Goal: Task Accomplishment & Management: Use online tool/utility

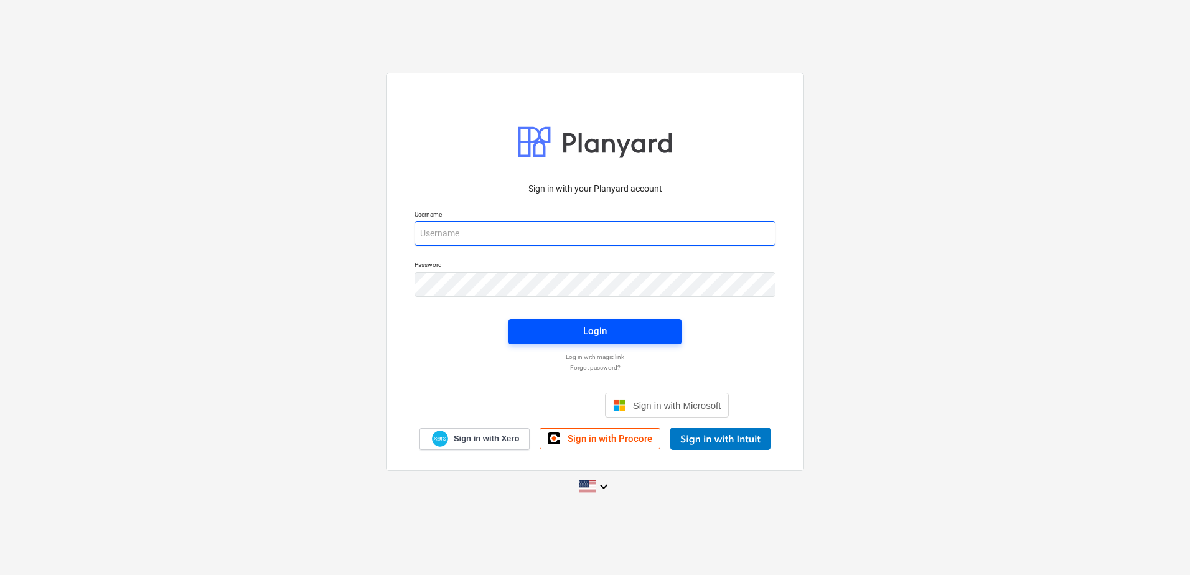
type input "[PERSON_NAME][EMAIL_ADDRESS][PERSON_NAME][DOMAIN_NAME]"
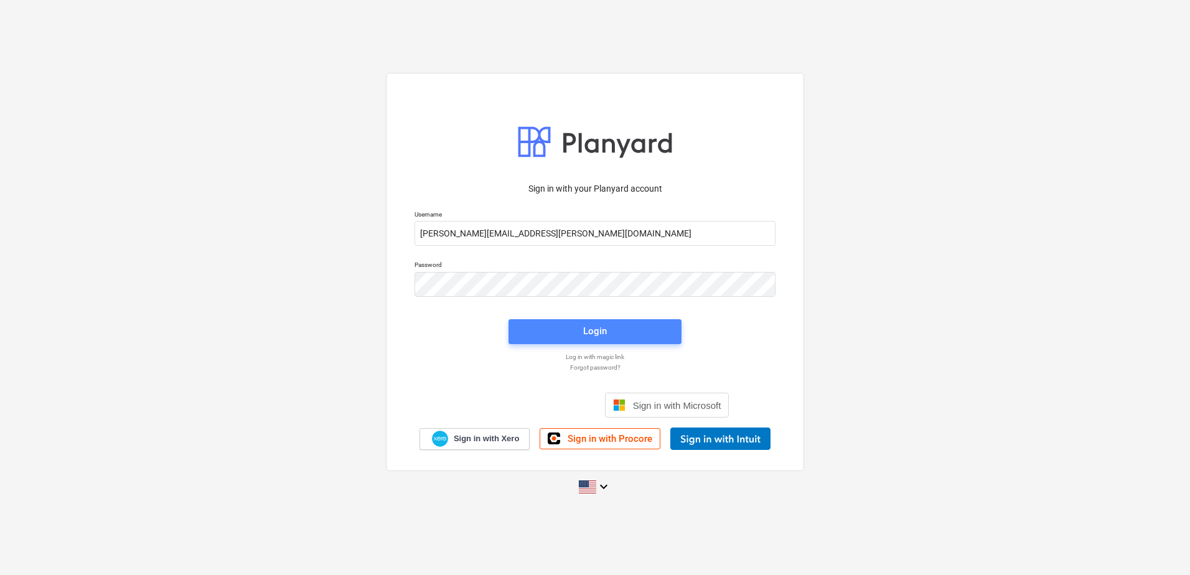
click at [589, 325] on div "Login" at bounding box center [595, 331] width 24 height 16
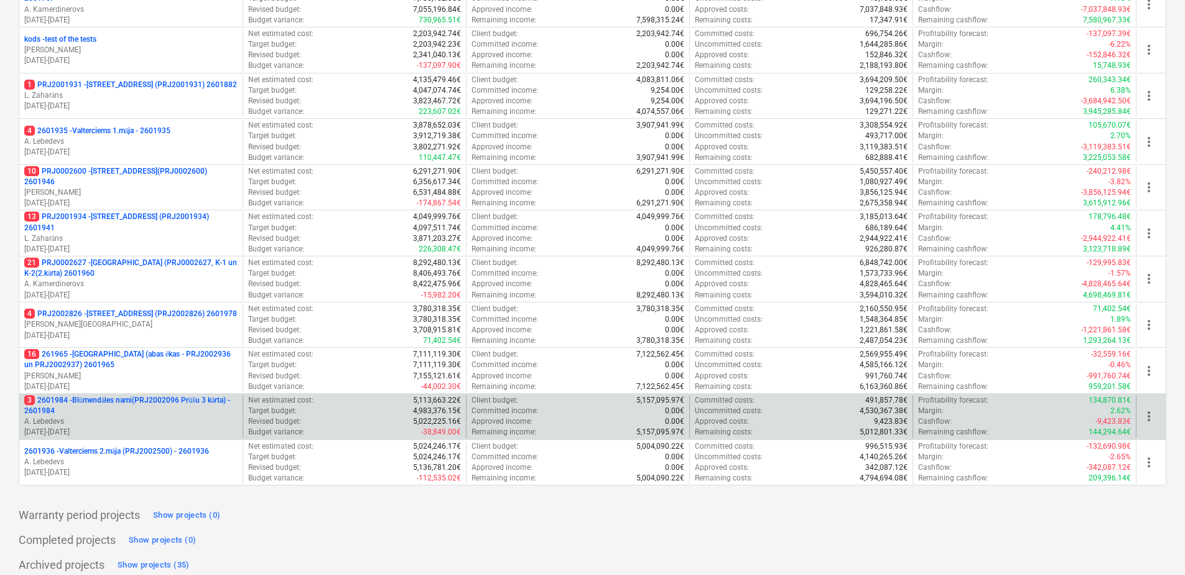
scroll to position [566, 0]
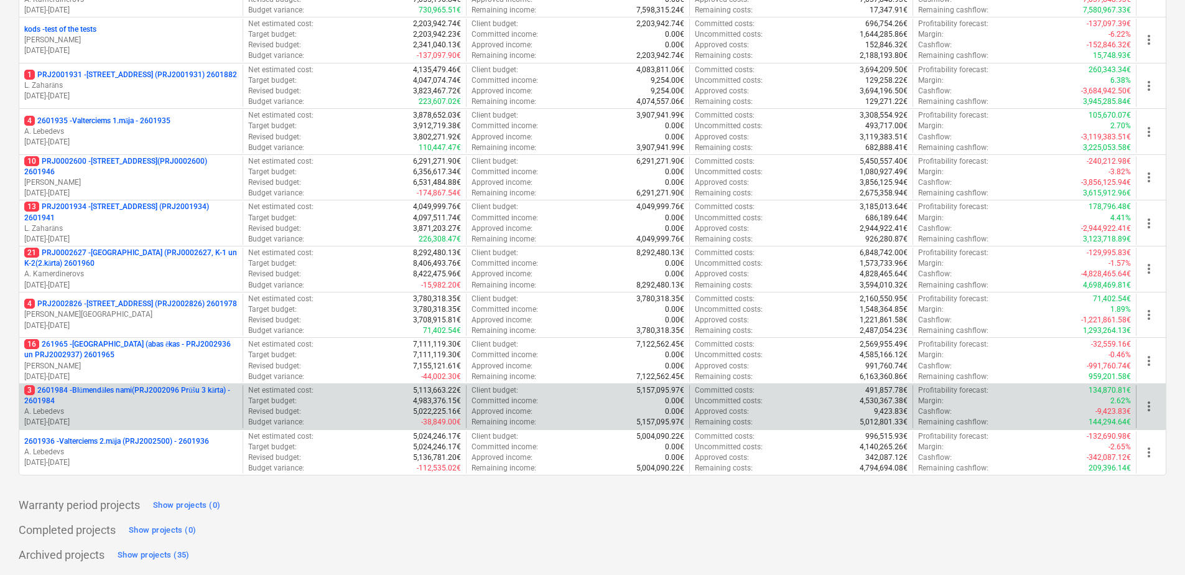
click at [121, 398] on p "3 2601984 - Blūmendāles nami(PRJ2002096 Prūšu 3 kārta) - 2601984" at bounding box center [130, 395] width 213 height 21
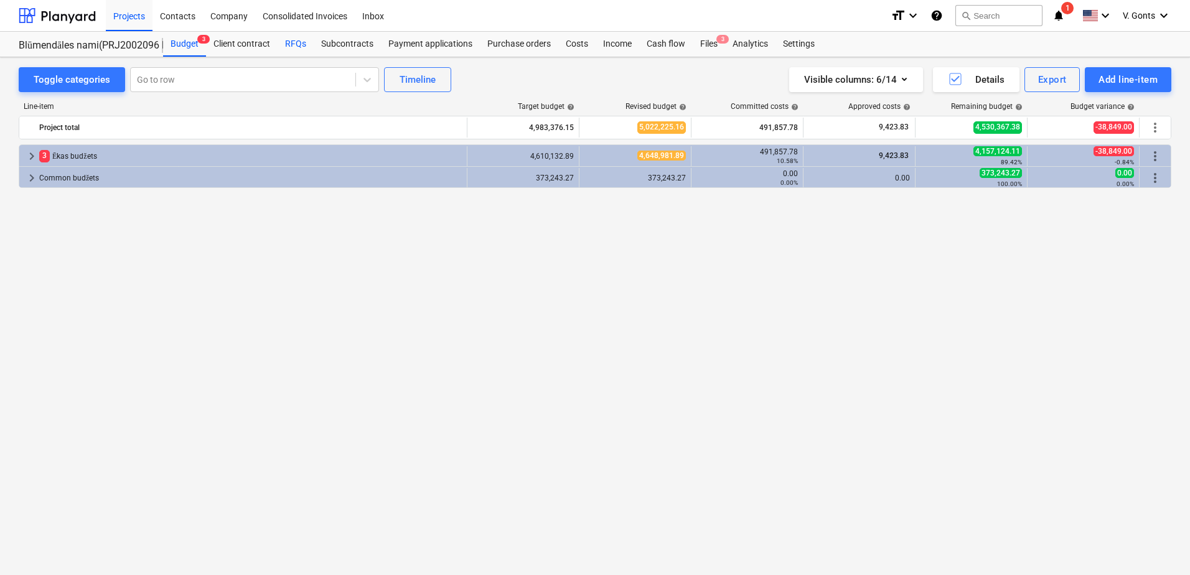
click at [289, 41] on div "RFQs" at bounding box center [296, 44] width 36 height 25
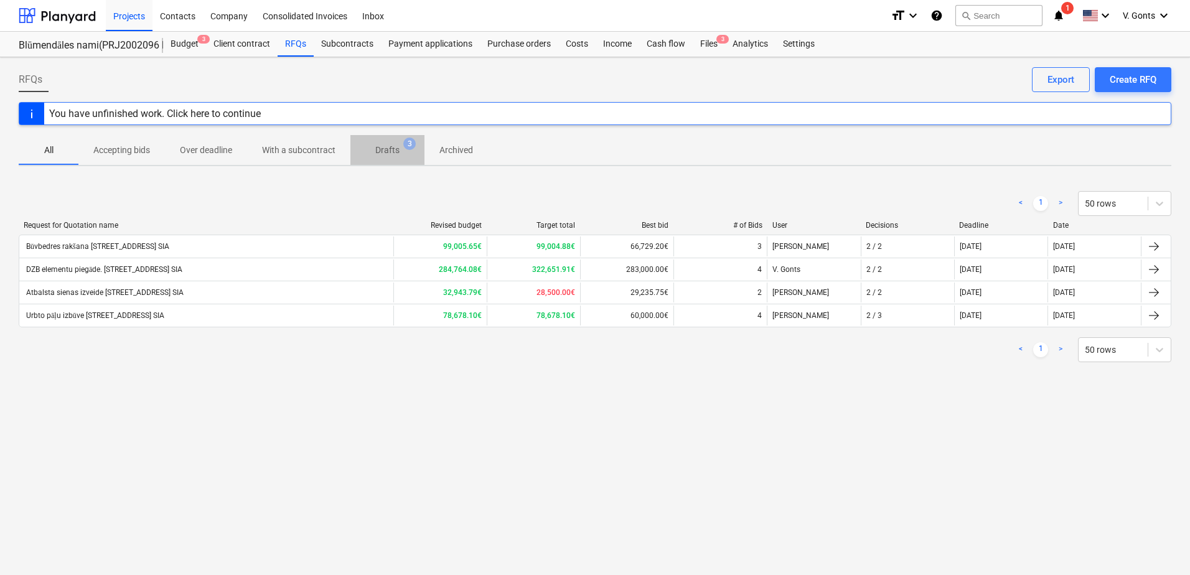
click at [392, 147] on p "Drafts" at bounding box center [387, 150] width 24 height 13
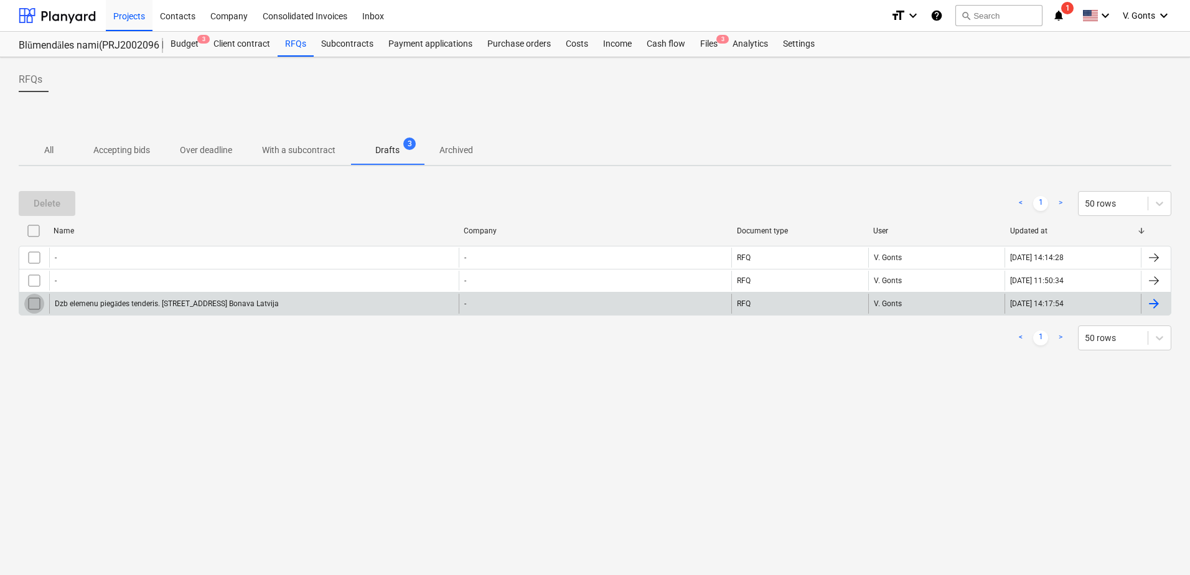
click at [42, 304] on input "checkbox" at bounding box center [34, 304] width 20 height 20
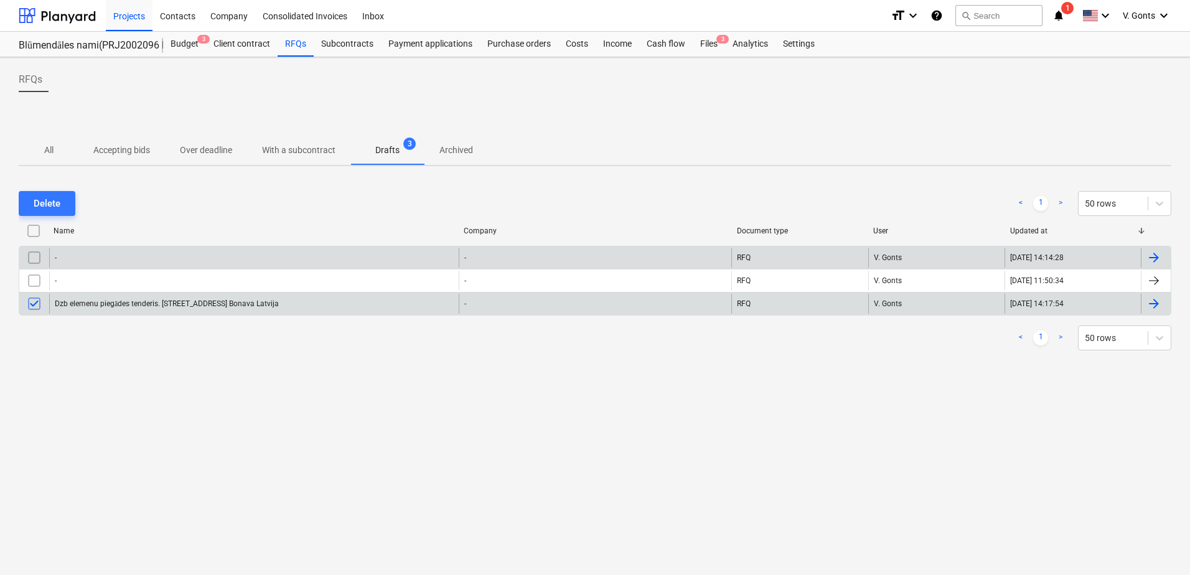
click at [34, 262] on input "checkbox" at bounding box center [34, 258] width 20 height 20
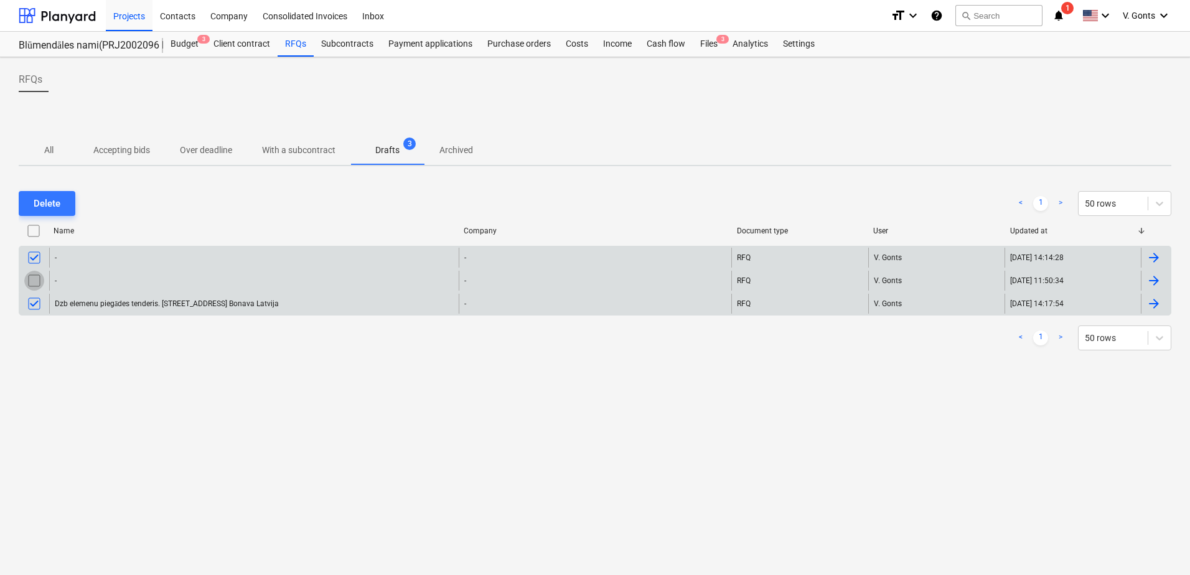
click at [34, 282] on input "checkbox" at bounding box center [34, 281] width 20 height 20
click at [29, 203] on button "Delete" at bounding box center [47, 203] width 57 height 25
